Goal: Information Seeking & Learning: Understand process/instructions

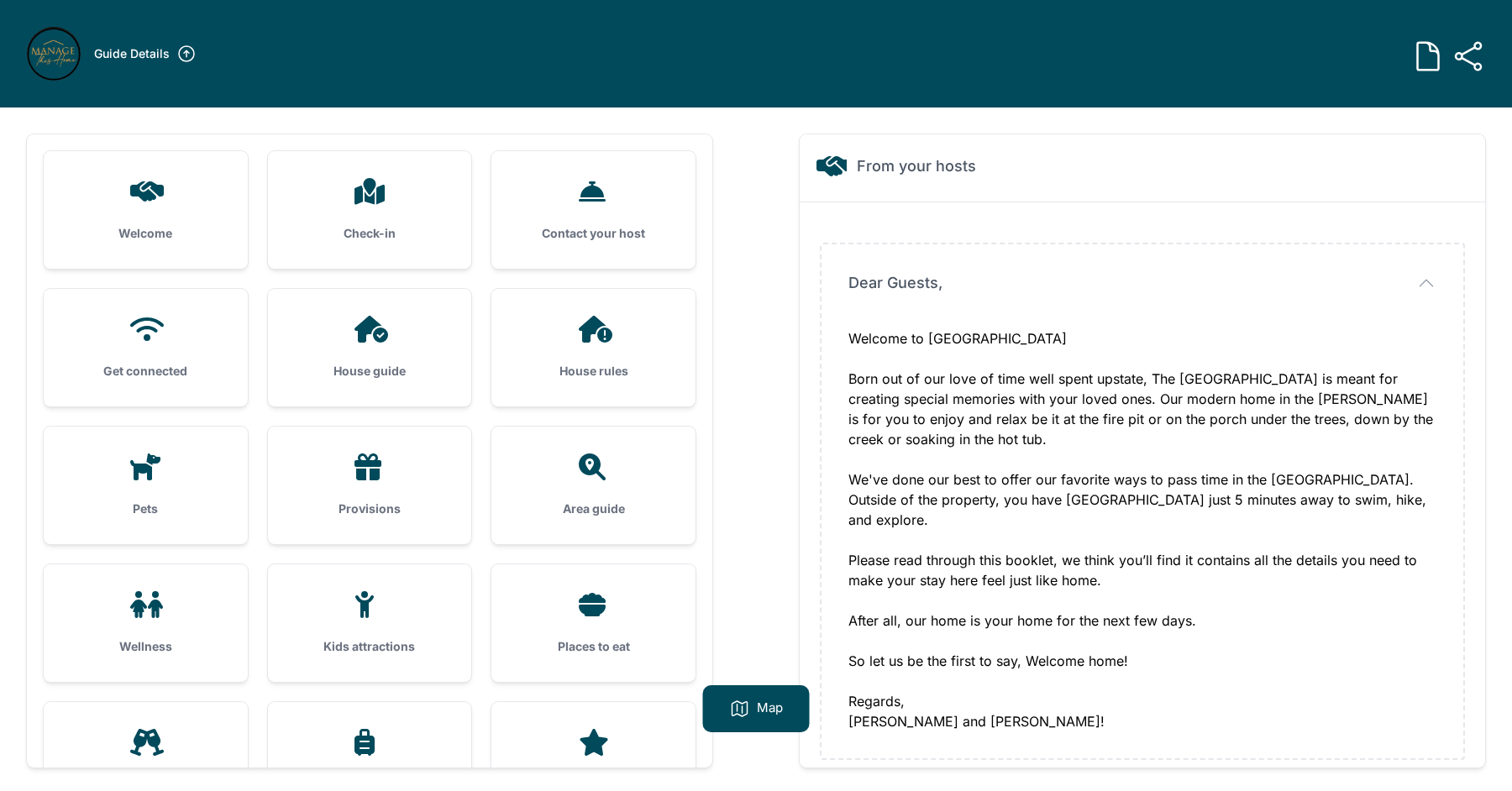
click at [371, 200] on icon at bounding box center [369, 191] width 30 height 27
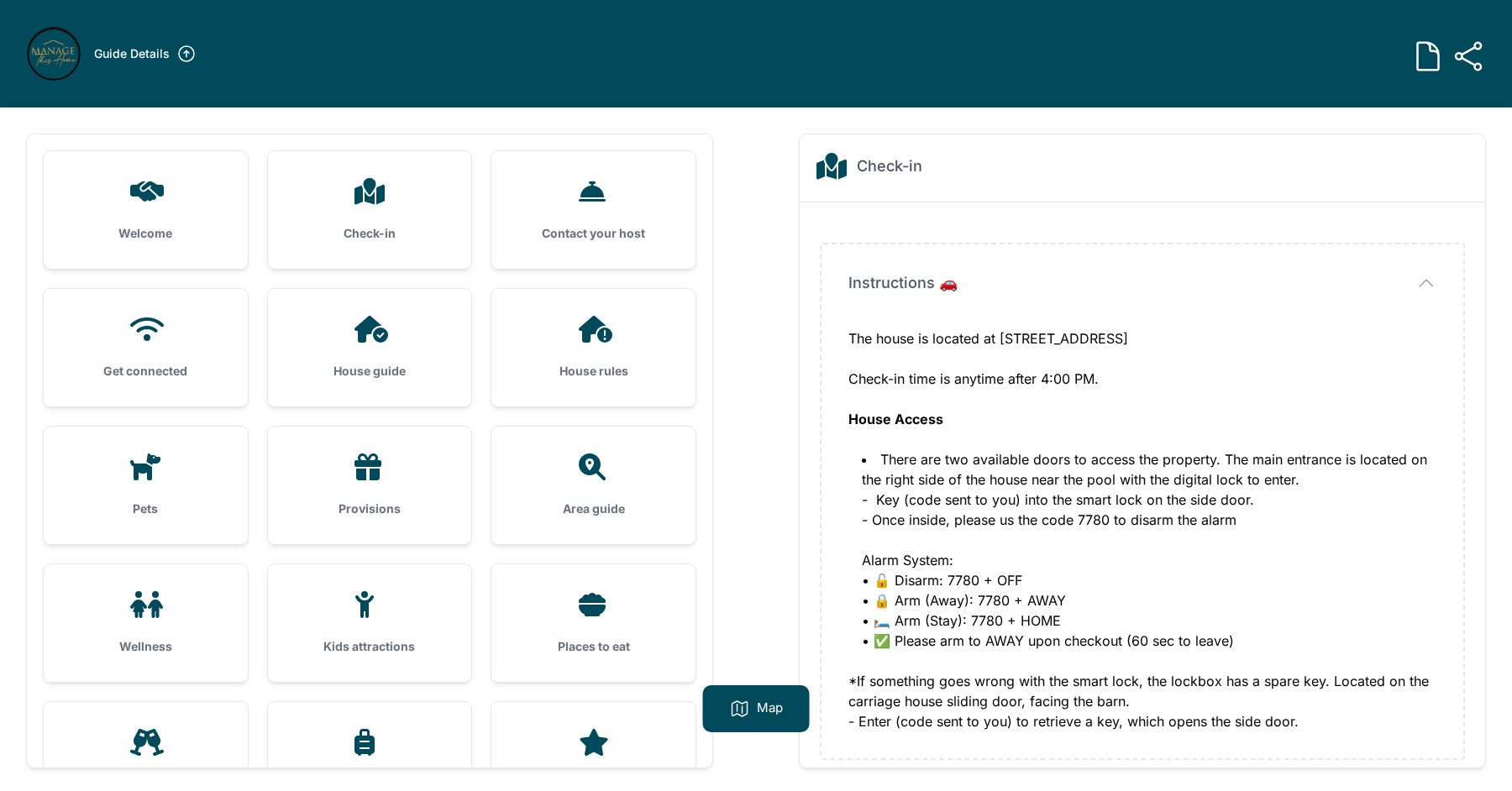
click at [131, 227] on h3 "Welcome" at bounding box center [145, 234] width 150 height 17
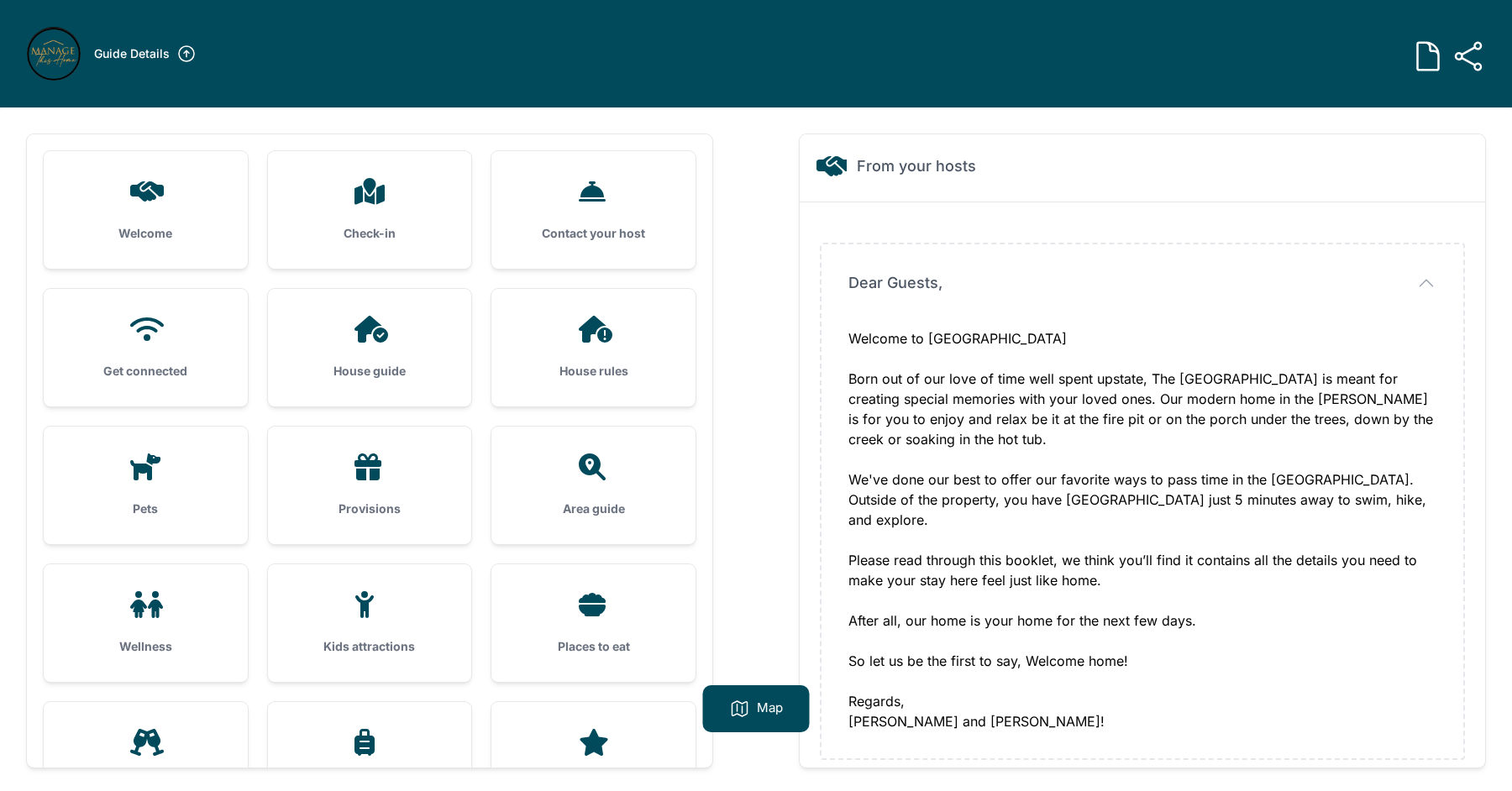
click at [330, 219] on div "Check-in" at bounding box center [370, 210] width 204 height 118
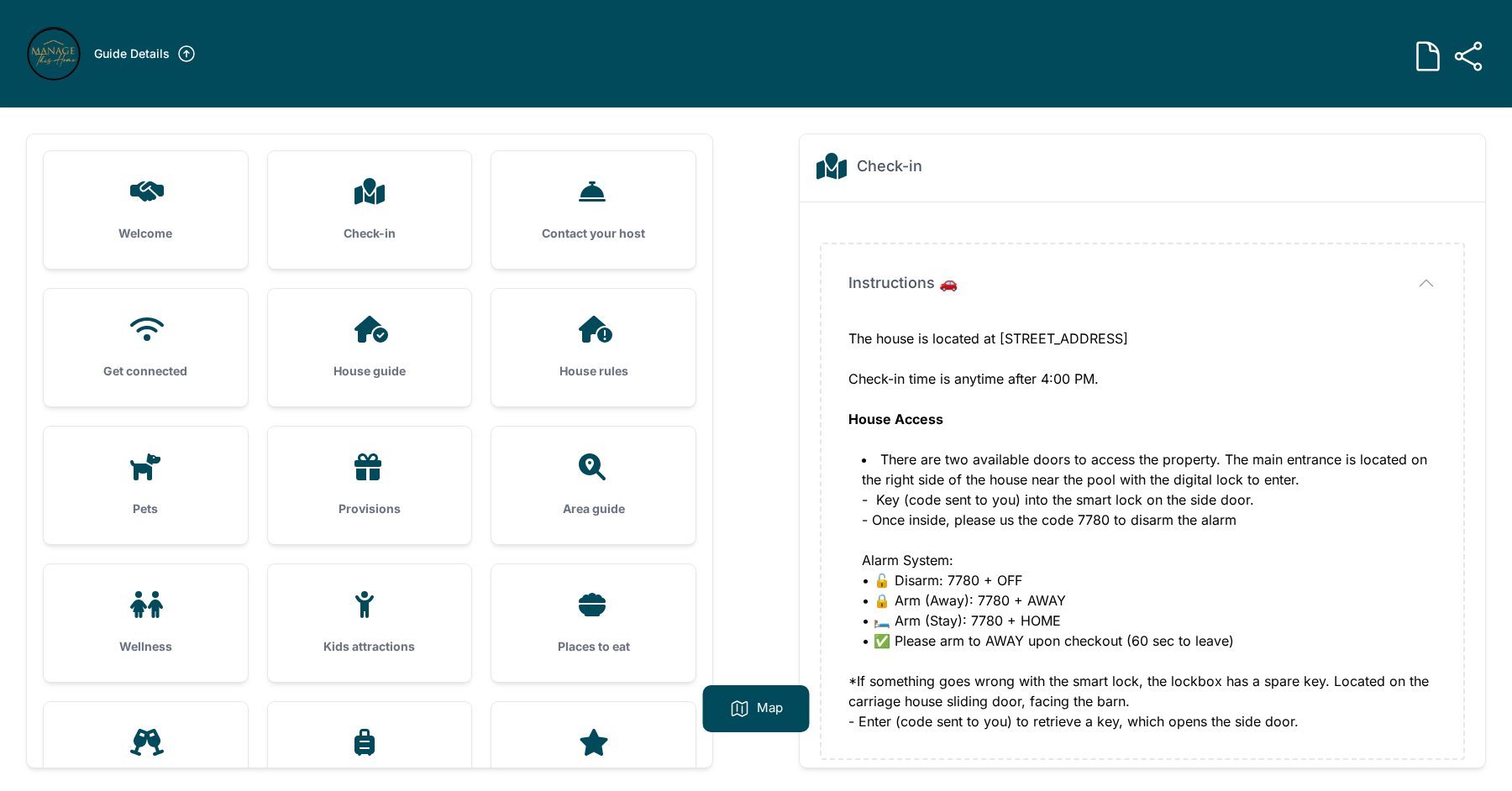
scroll to position [12, 0]
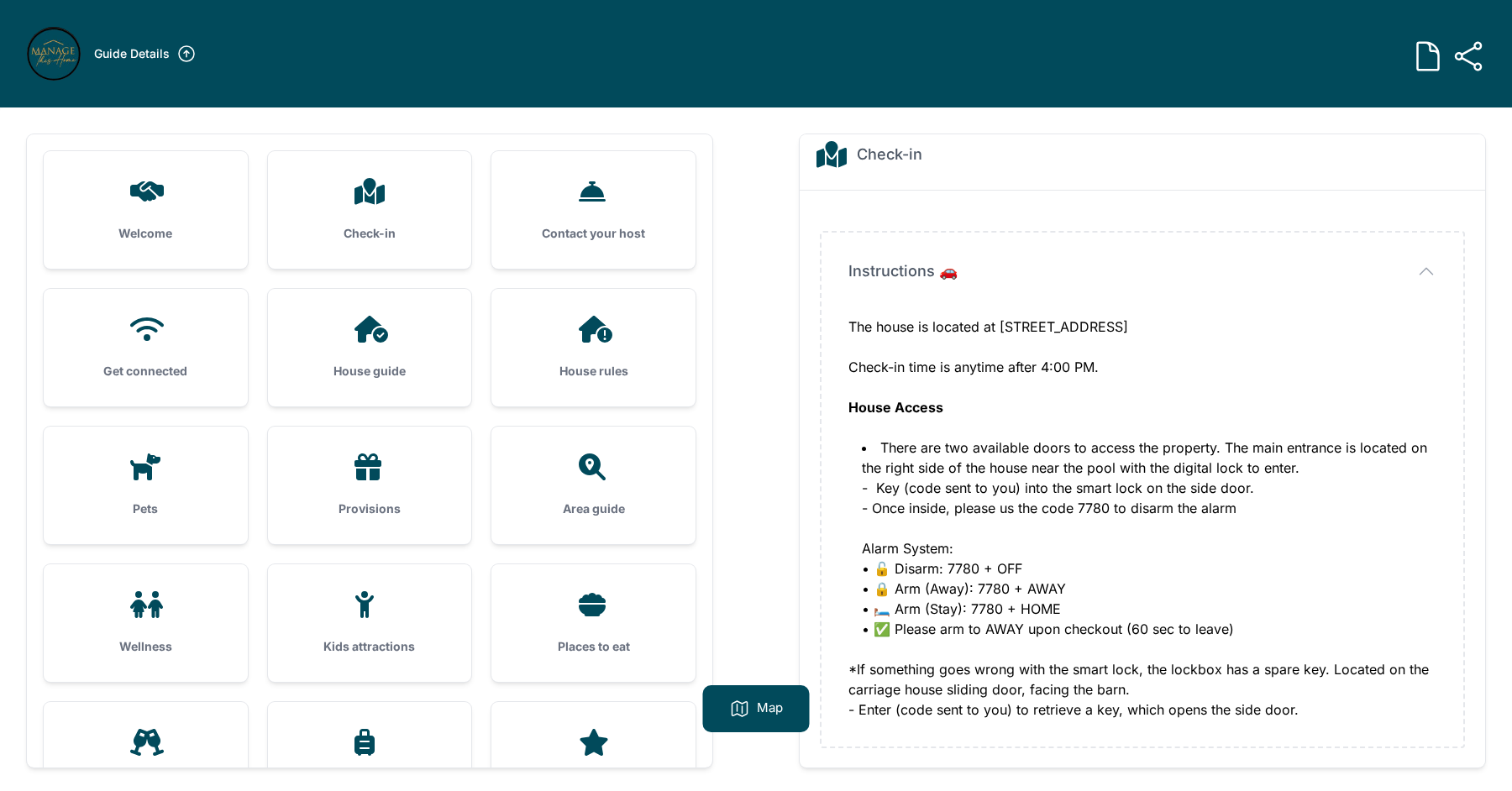
click at [964, 463] on li "There are two available doors to access the property. The main entrance is loca…" at bounding box center [1149, 538] width 575 height 202
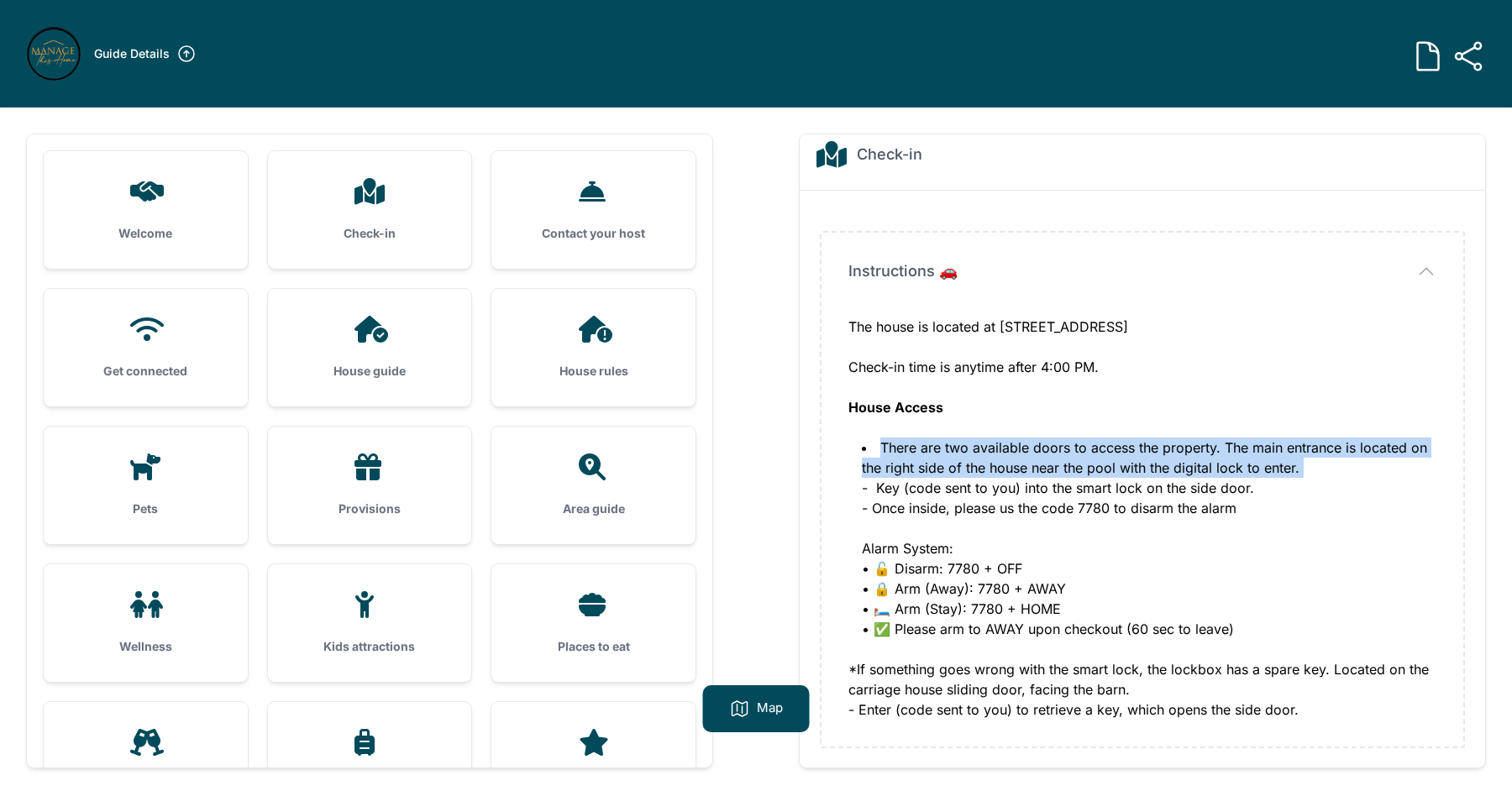
click at [964, 463] on li "There are two available doors to access the property. The main entrance is loca…" at bounding box center [1149, 538] width 575 height 202
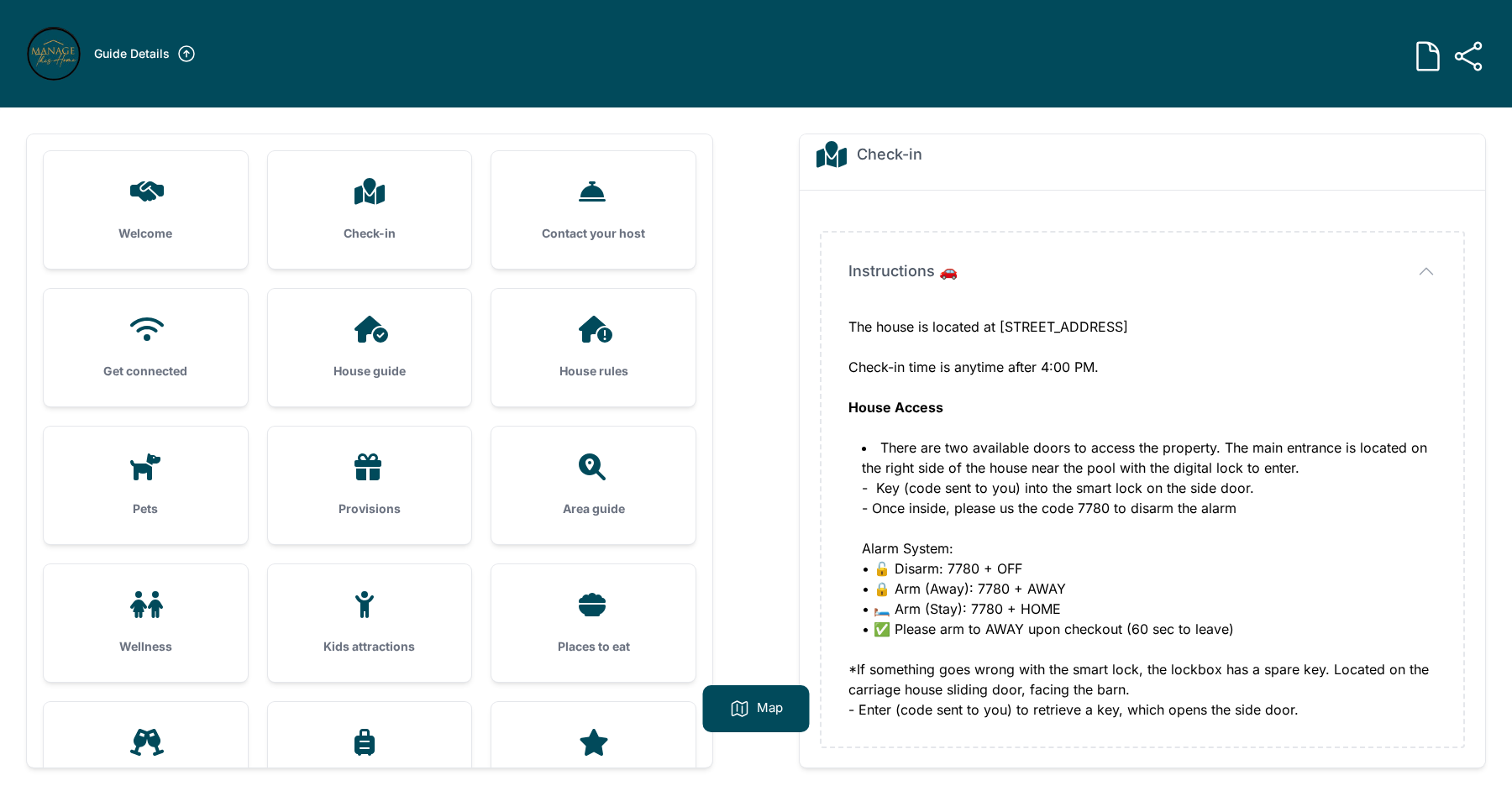
click at [964, 496] on li "There are two available doors to access the property. The main entrance is loca…" at bounding box center [1149, 538] width 575 height 202
click at [964, 520] on li "There are two available doors to access the property. The main entrance is loca…" at bounding box center [1149, 538] width 575 height 202
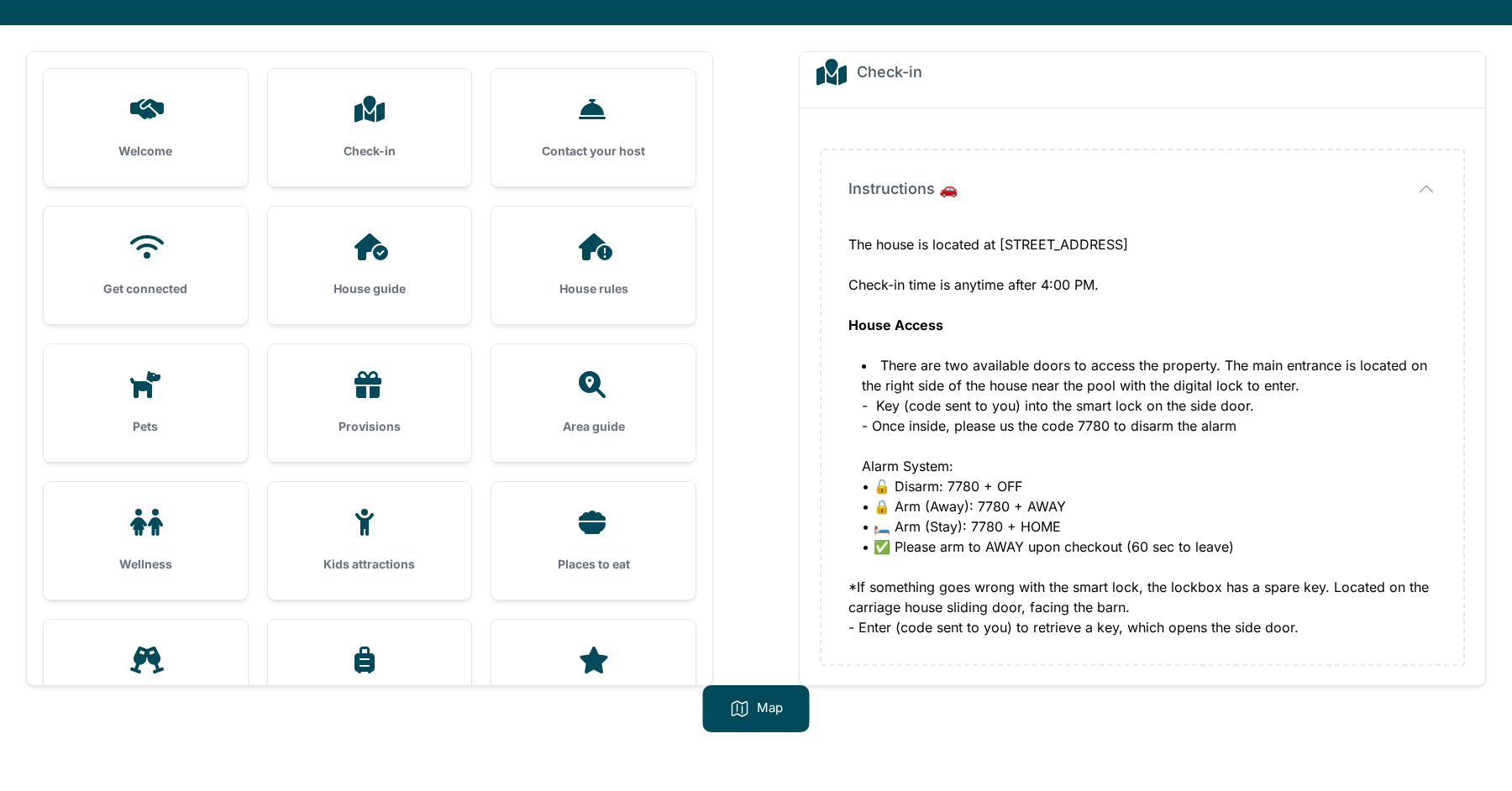
scroll to position [89, 0]
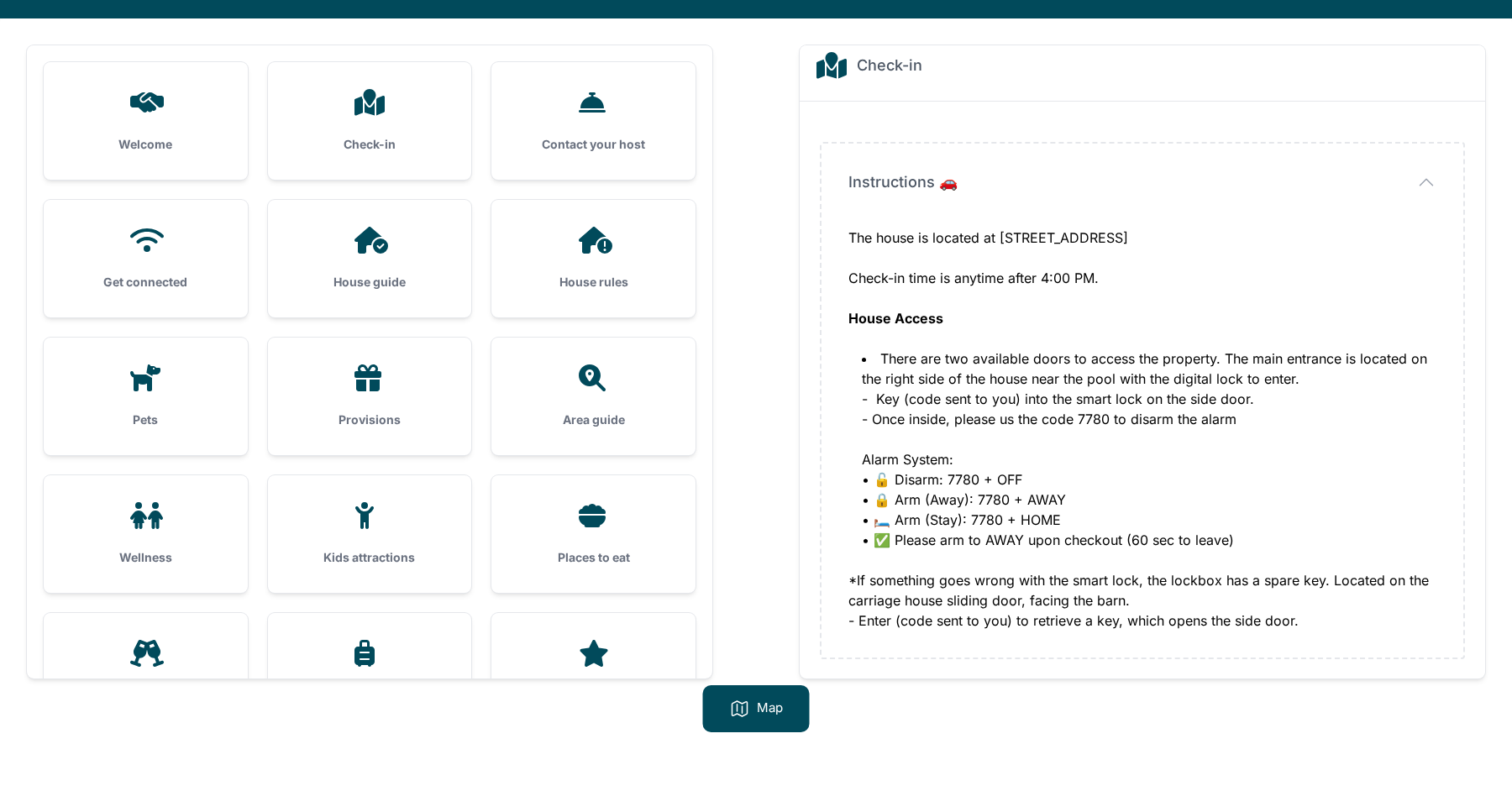
click at [630, 157] on div "Contact your host" at bounding box center [594, 120] width 204 height 118
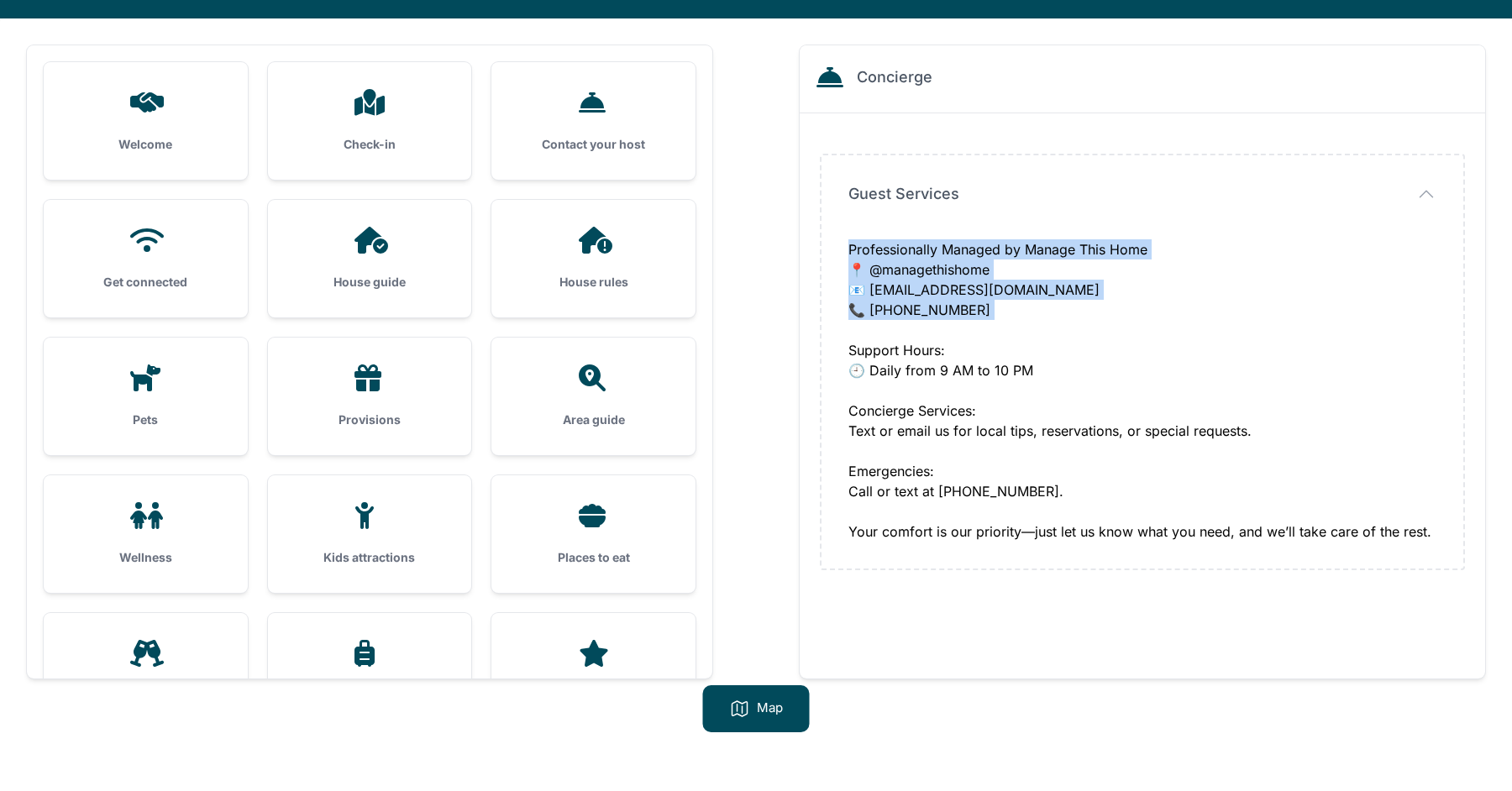
drag, startPoint x: 842, startPoint y: 248, endPoint x: 952, endPoint y: 319, distance: 130.9
click at [952, 319] on div "Guest Services Guest Services Professionally Managed by [PERSON_NAME] This Home…" at bounding box center [1142, 362] width 642 height 413
click at [243, 281] on div "Get connected" at bounding box center [146, 259] width 204 height 118
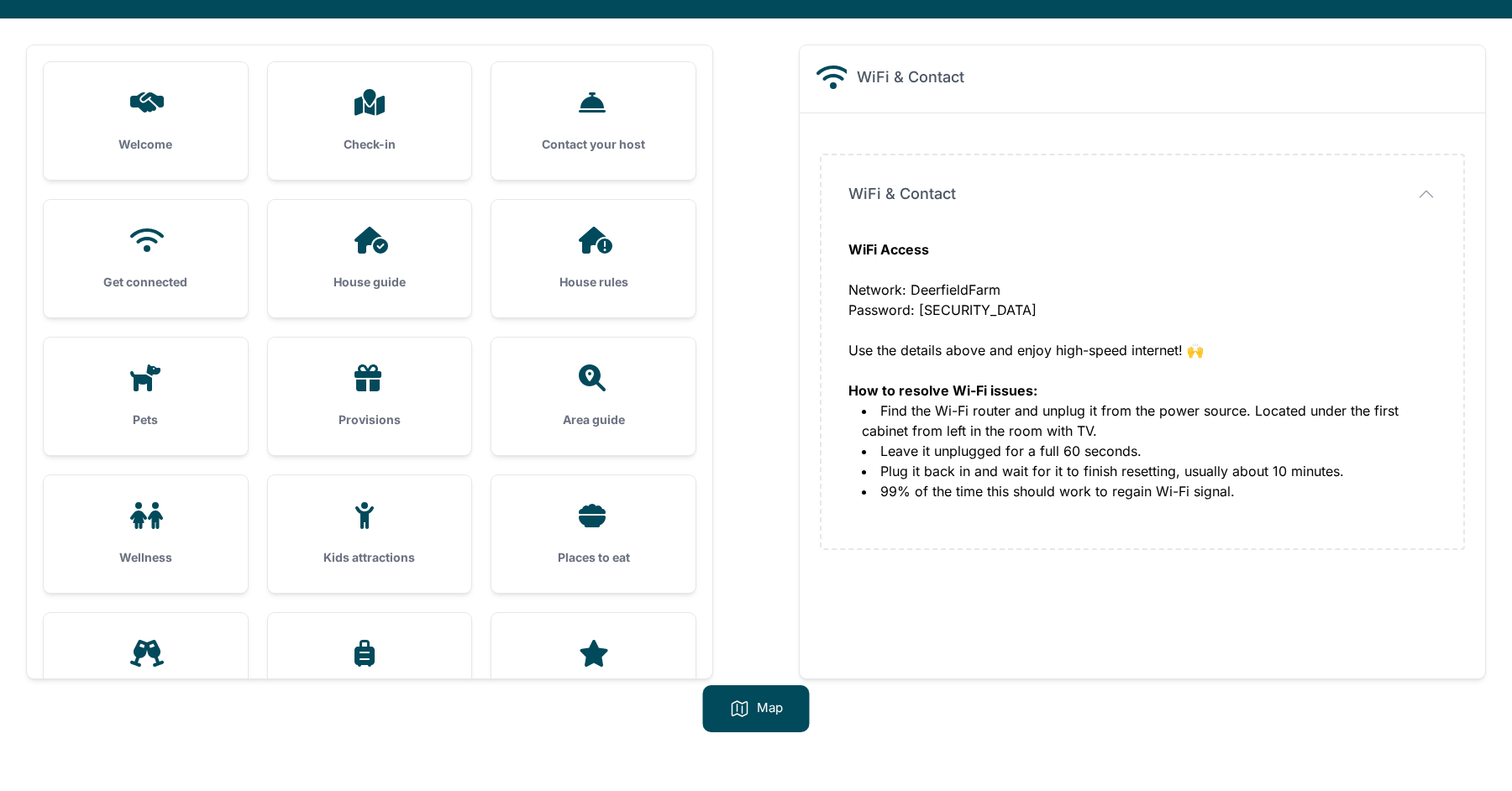
click at [332, 272] on div "House guide" at bounding box center [370, 259] width 204 height 118
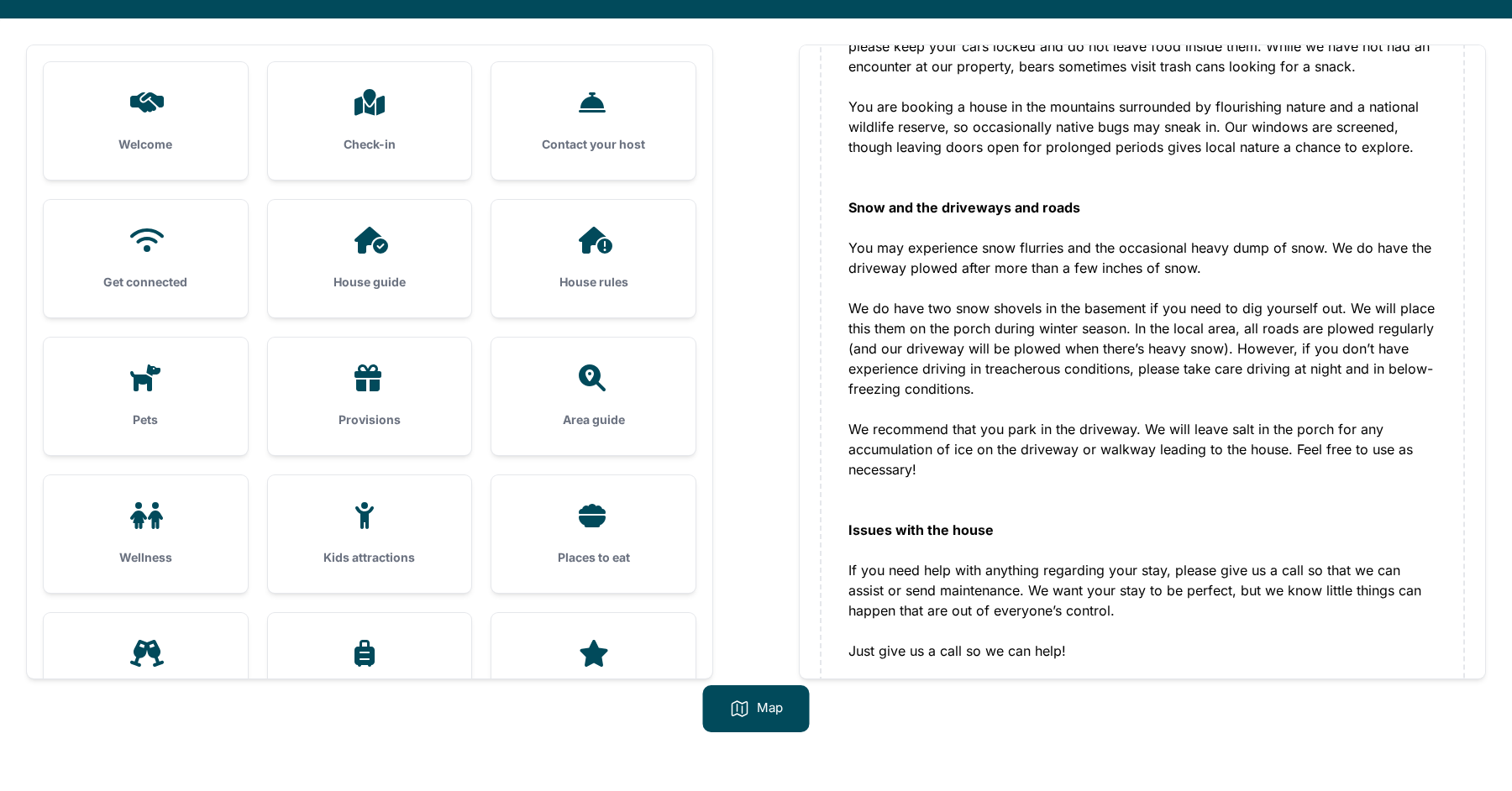
scroll to position [1584, 0]
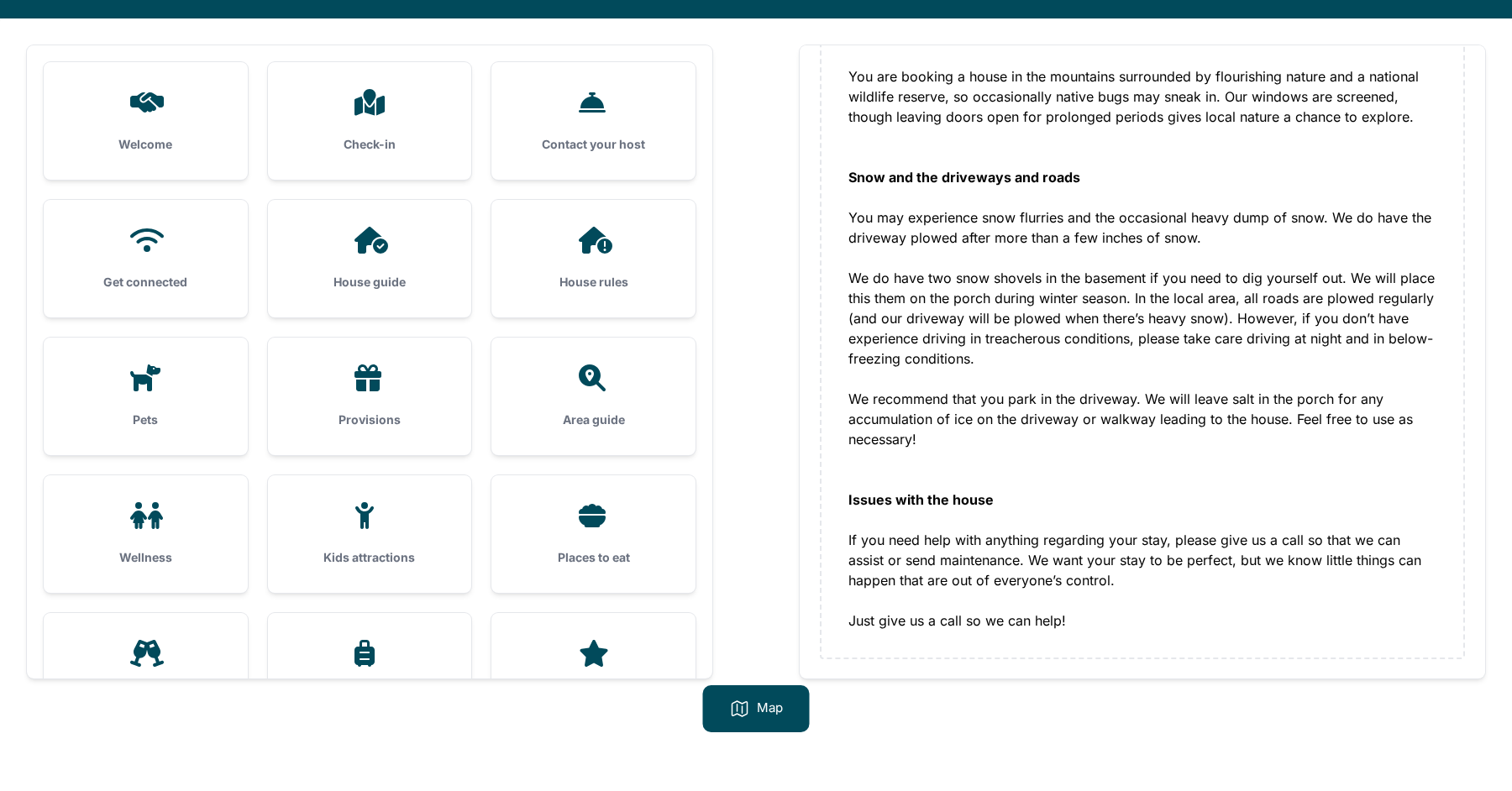
drag, startPoint x: 570, startPoint y: 294, endPoint x: 569, endPoint y: 264, distance: 30.0
click at [569, 264] on div "House rules" at bounding box center [594, 259] width 204 height 118
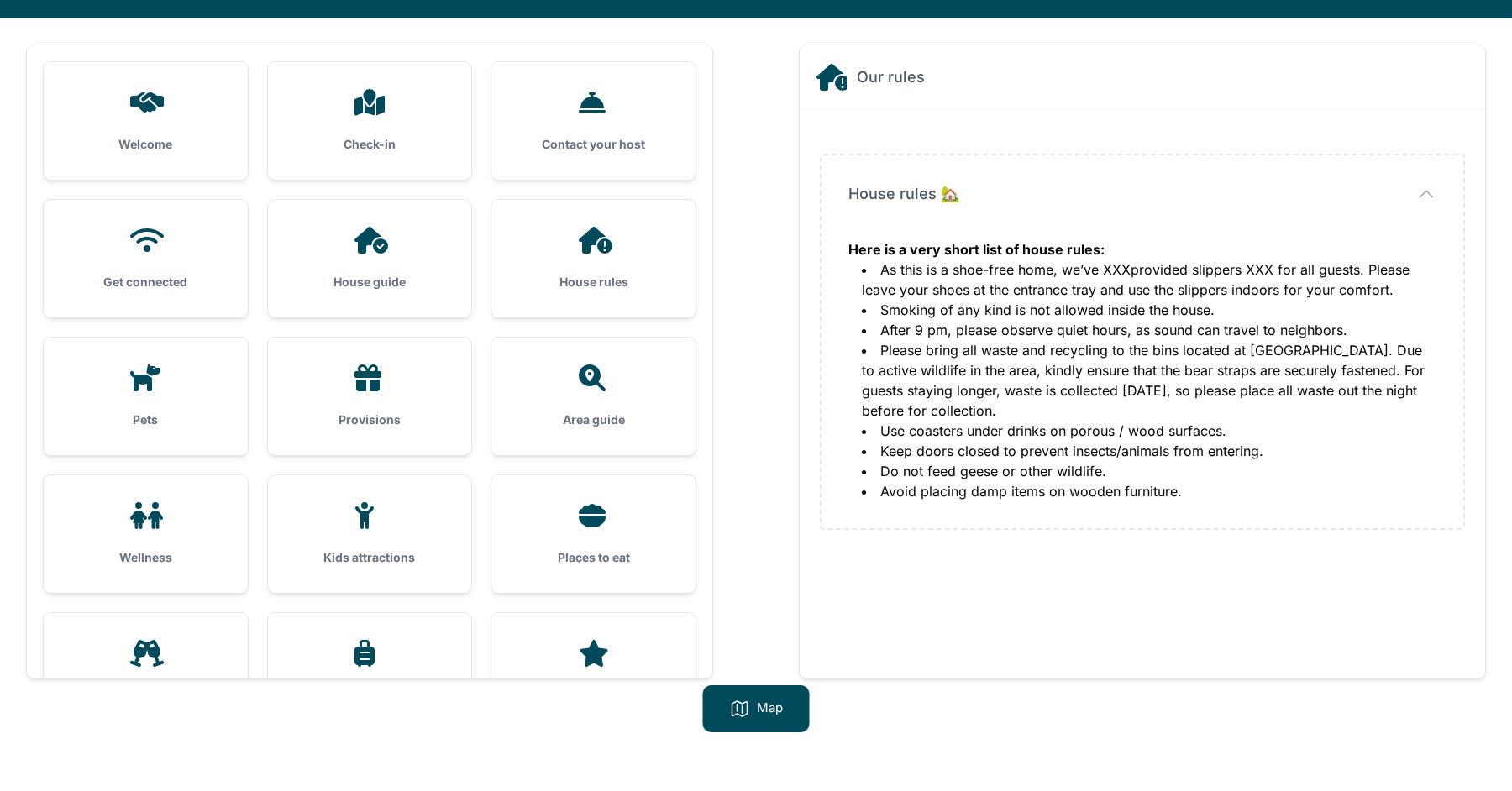
click at [1102, 271] on li "As this is a shoe-free home, we’ve XXXprovided slippers XXX for all guests. Ple…" at bounding box center [1149, 279] width 575 height 40
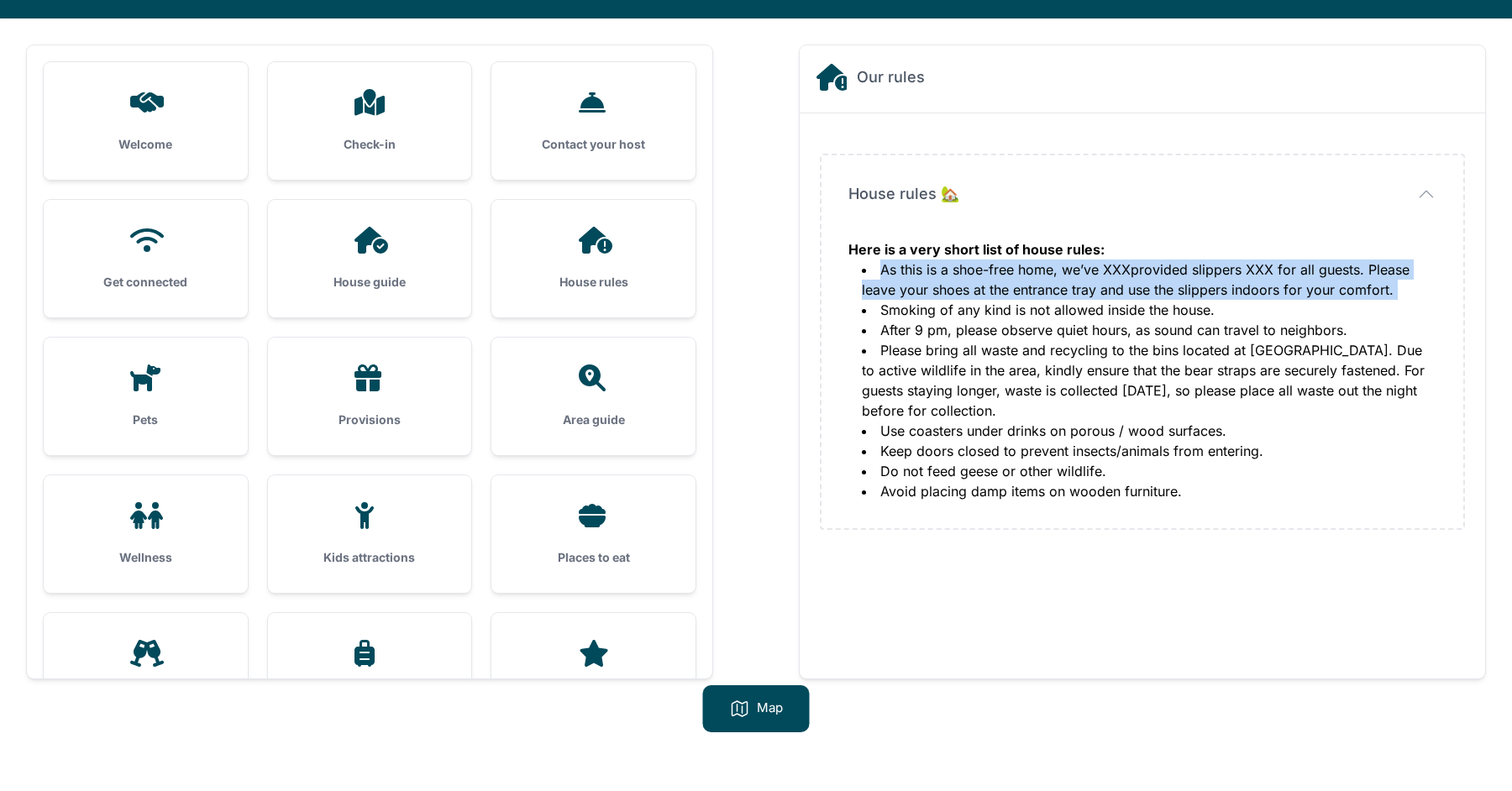
click at [1102, 271] on li "As this is a shoe-free home, we’ve XXXprovided slippers XXX for all guests. Ple…" at bounding box center [1149, 279] width 575 height 40
click at [1102, 273] on li "As this is a shoe-free home, we’ve XXXprovided slippers XXX for all guests. Ple…" at bounding box center [1149, 279] width 575 height 40
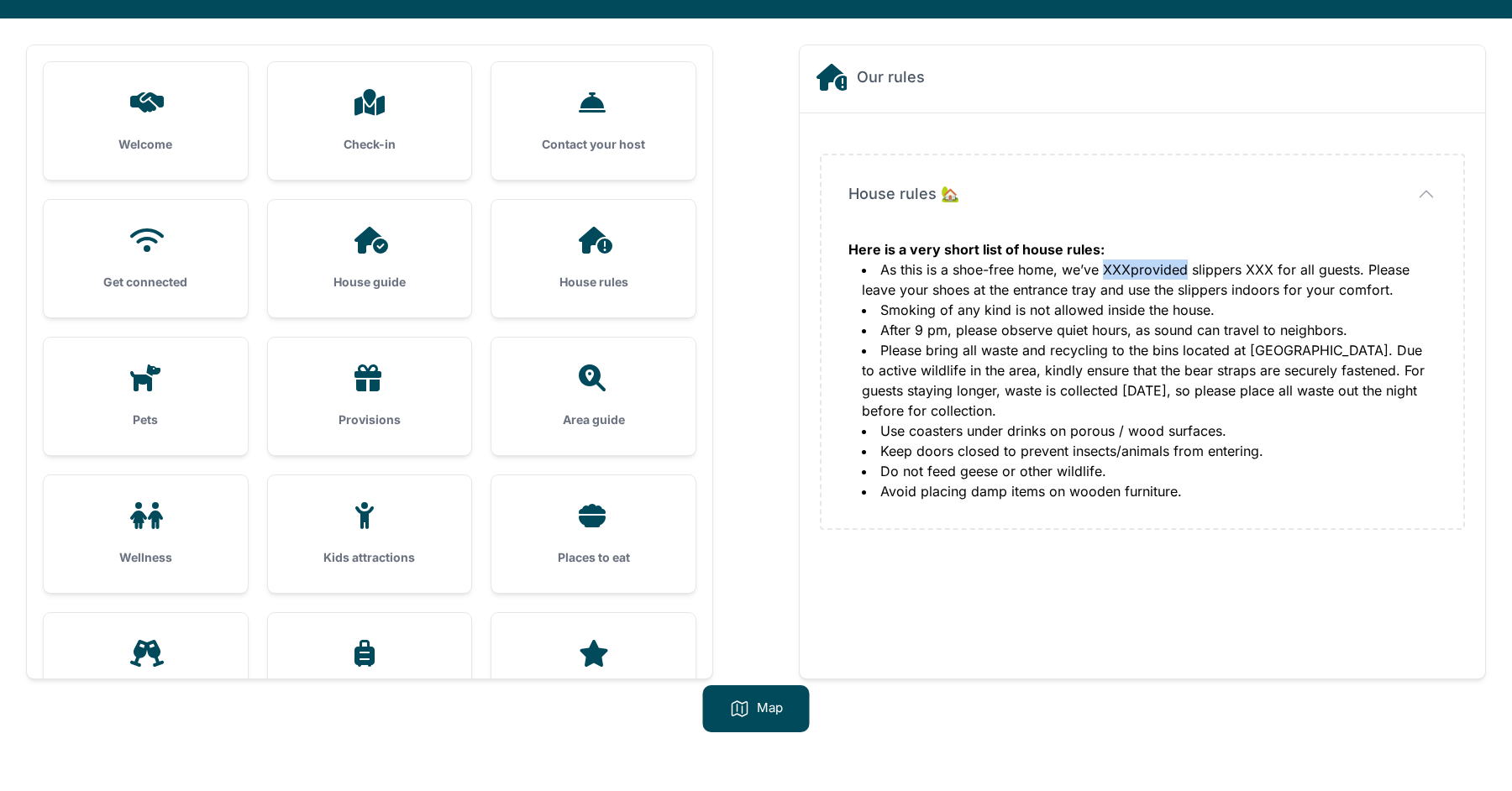
click at [1102, 273] on li "As this is a shoe-free home, we’ve XXXprovided slippers XXX for all guests. Ple…" at bounding box center [1149, 279] width 575 height 40
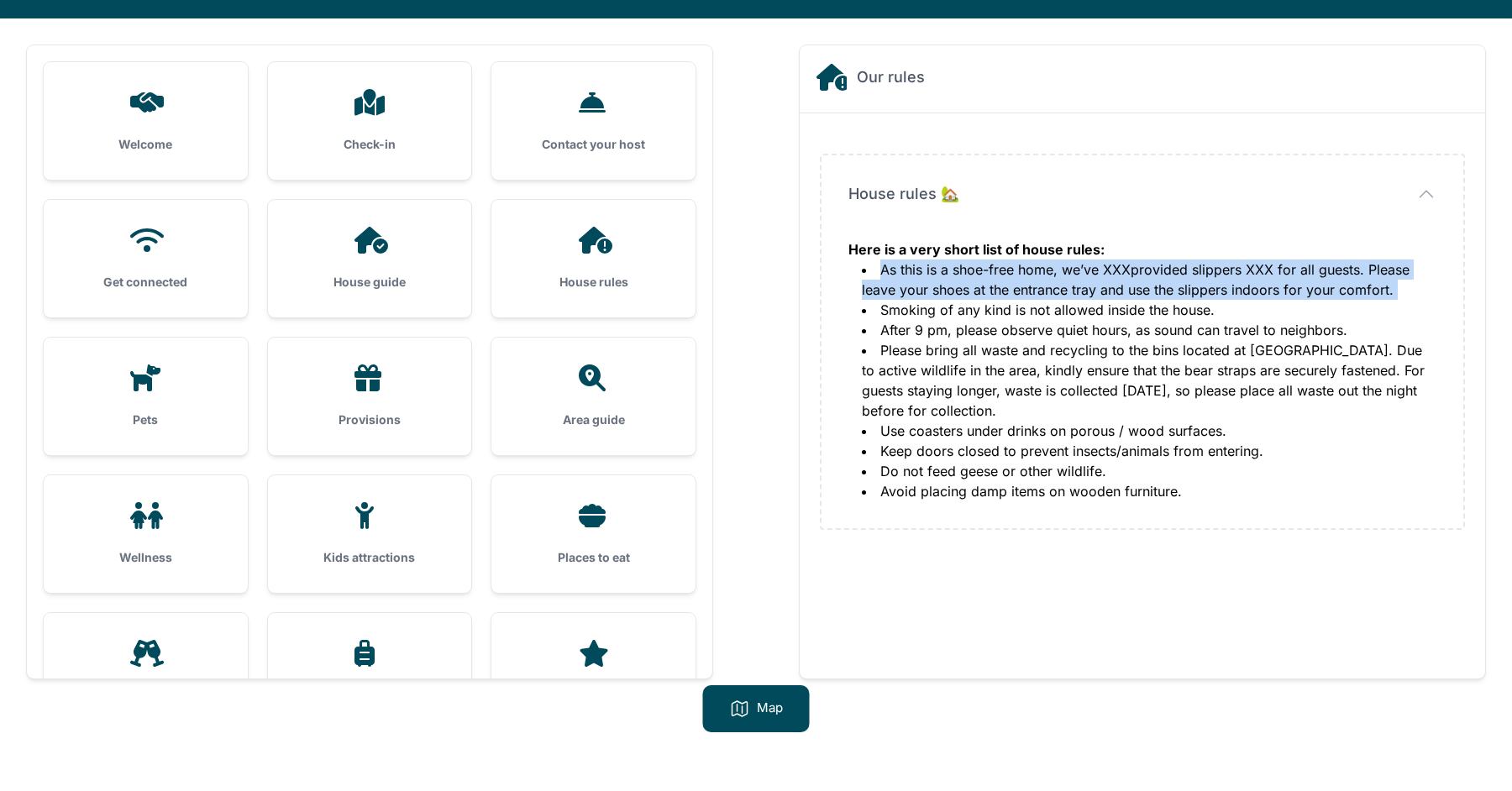
click at [1102, 273] on li "As this is a shoe-free home, we’ve XXXprovided slippers XXX for all guests. Ple…" at bounding box center [1149, 279] width 575 height 40
click at [1098, 284] on li "As this is a shoe-free home, we’ve XXXprovided slippers XXX for all guests. Ple…" at bounding box center [1149, 279] width 575 height 40
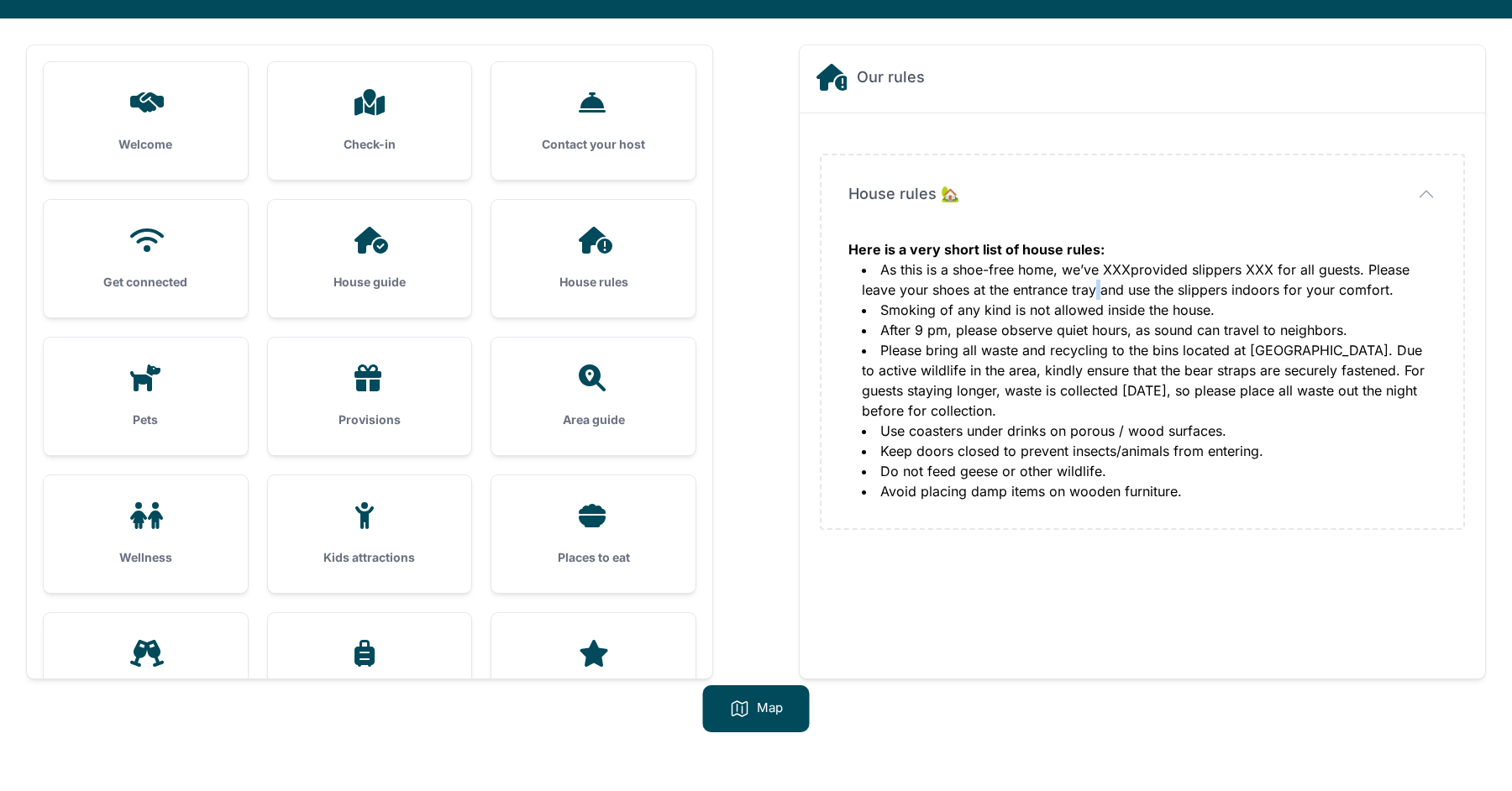
click at [1098, 284] on li "As this is a shoe-free home, we’ve XXXprovided slippers XXX for all guests. Ple…" at bounding box center [1149, 279] width 575 height 40
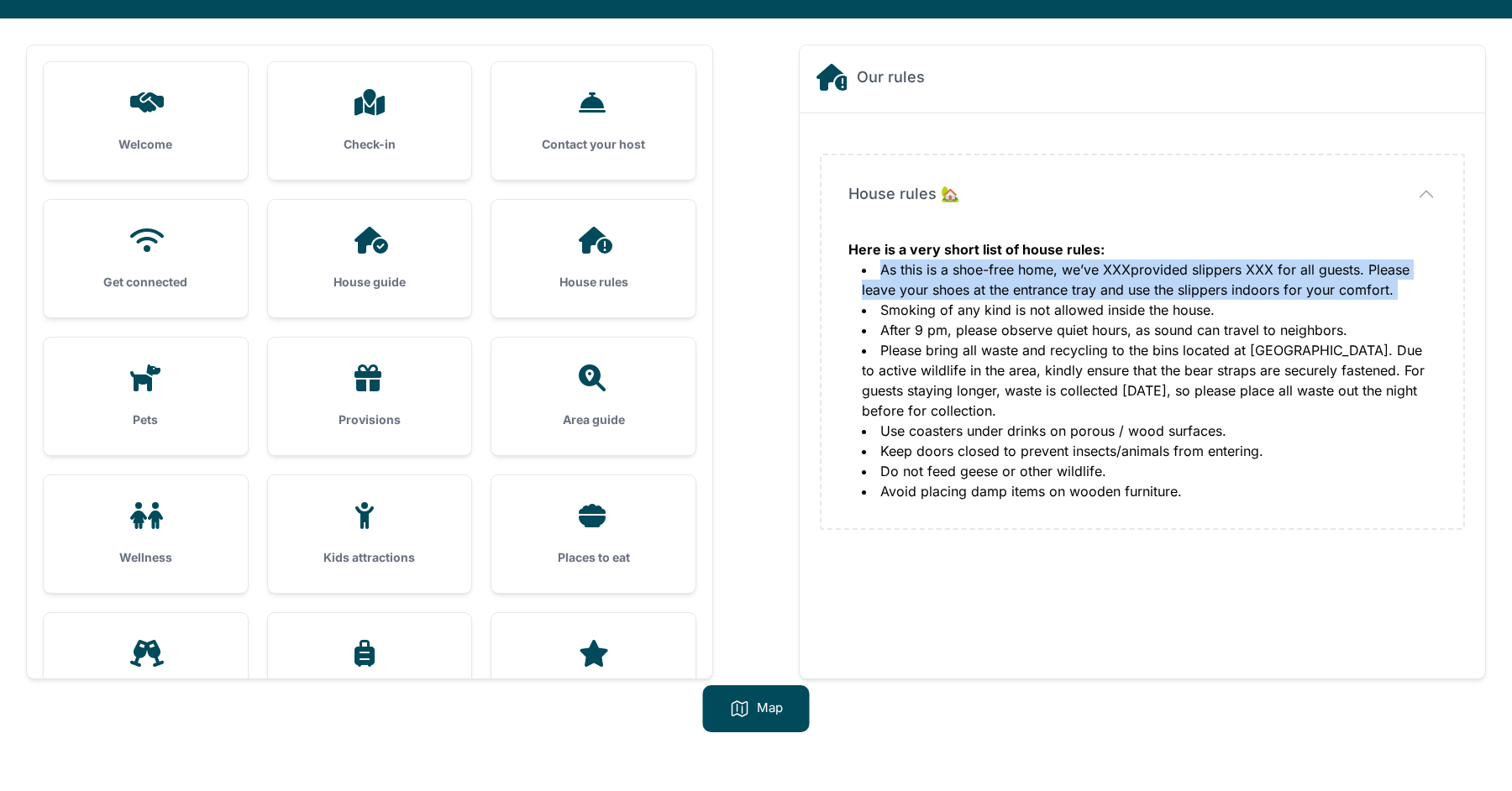
click at [1098, 284] on li "As this is a shoe-free home, we’ve XXXprovided slippers XXX for all guests. Ple…" at bounding box center [1149, 279] width 575 height 40
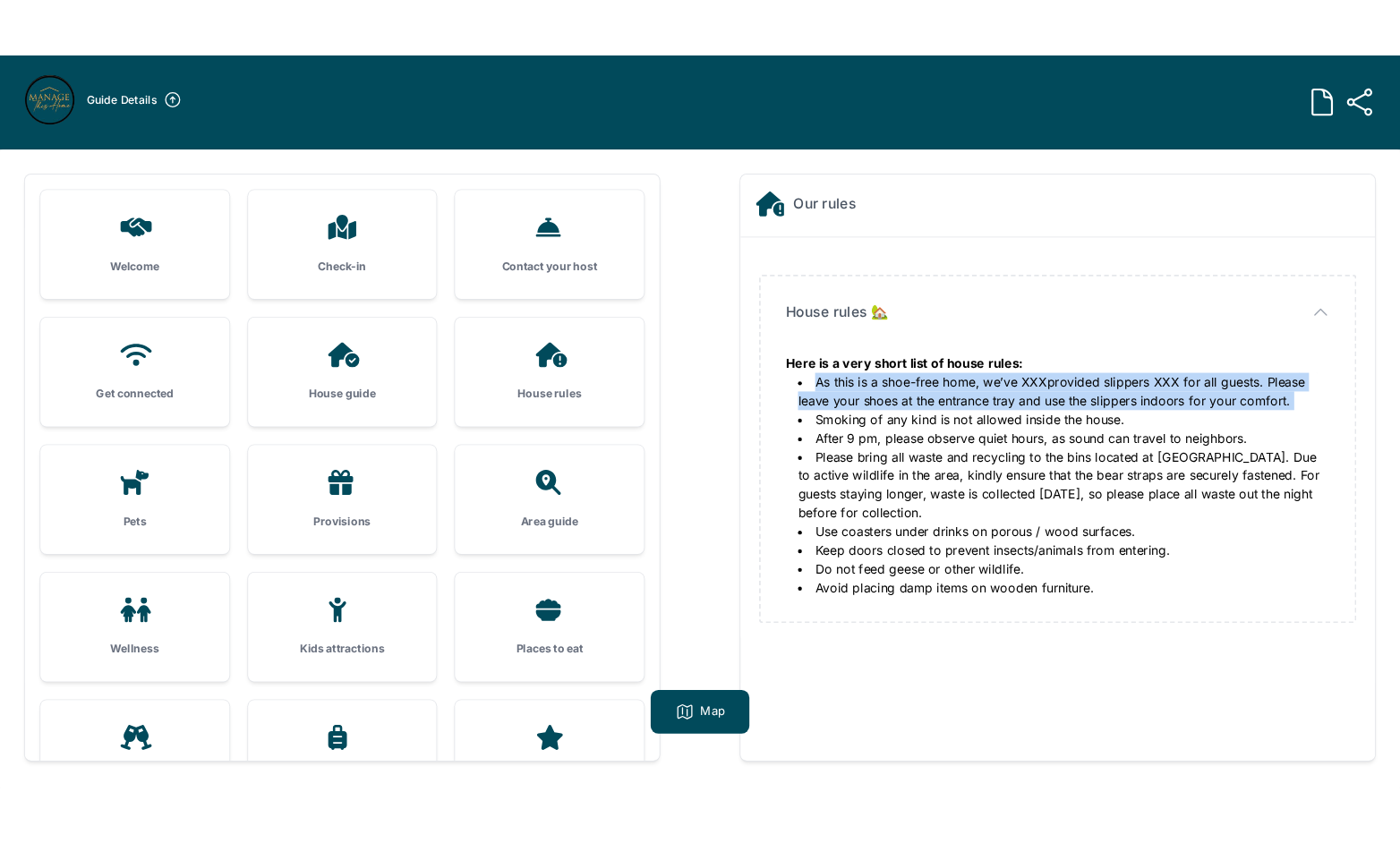
scroll to position [0, 0]
